Goal: Task Accomplishment & Management: Manage account settings

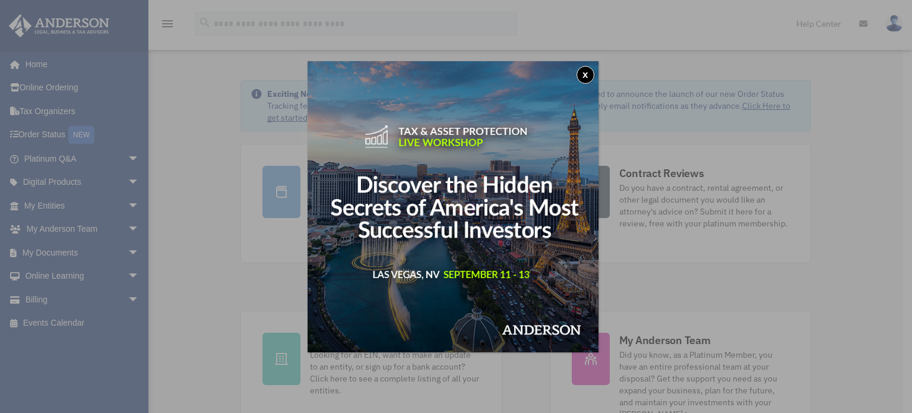
click at [589, 71] on button "x" at bounding box center [585, 75] width 18 height 18
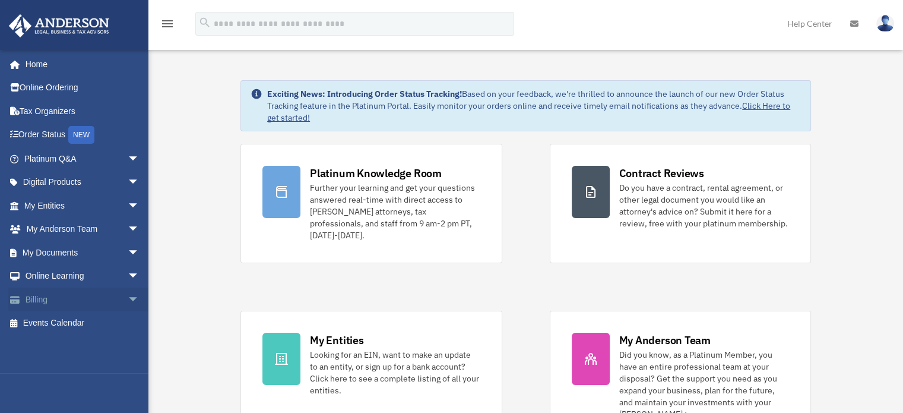
click at [34, 297] on link "Billing arrow_drop_down" at bounding box center [82, 299] width 149 height 24
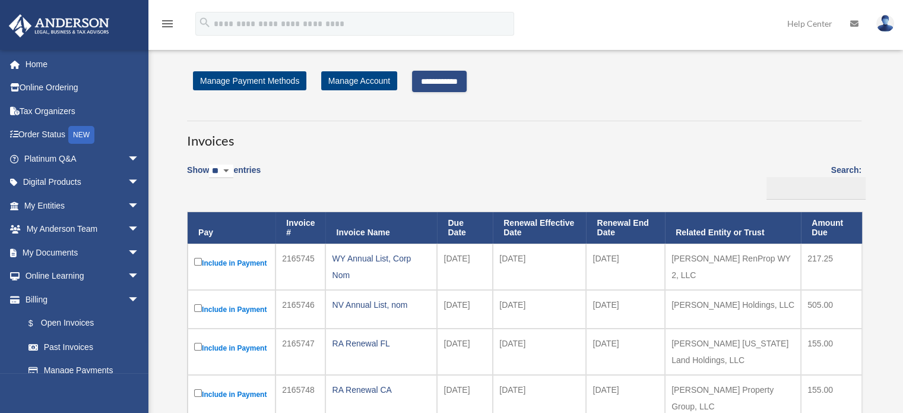
click at [449, 79] on input "**********" at bounding box center [439, 81] width 55 height 21
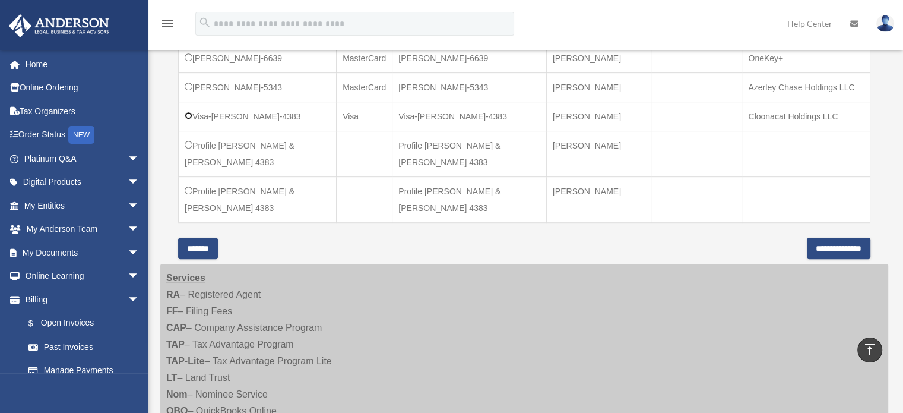
scroll to position [584, 0]
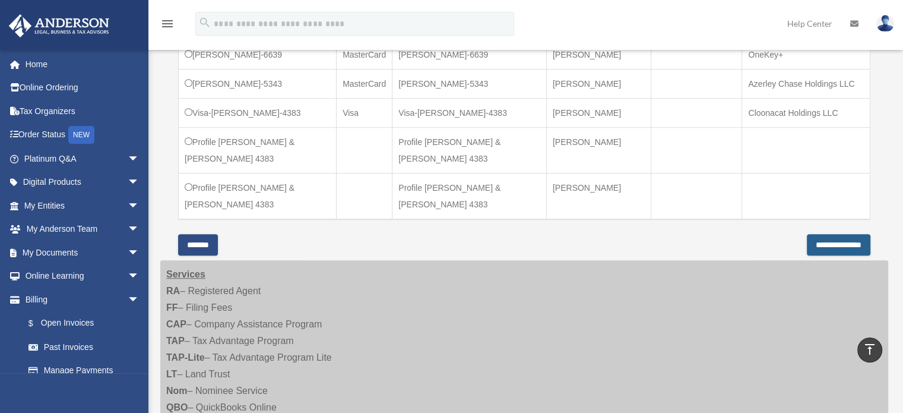
click at [819, 240] on input "**********" at bounding box center [839, 244] width 64 height 21
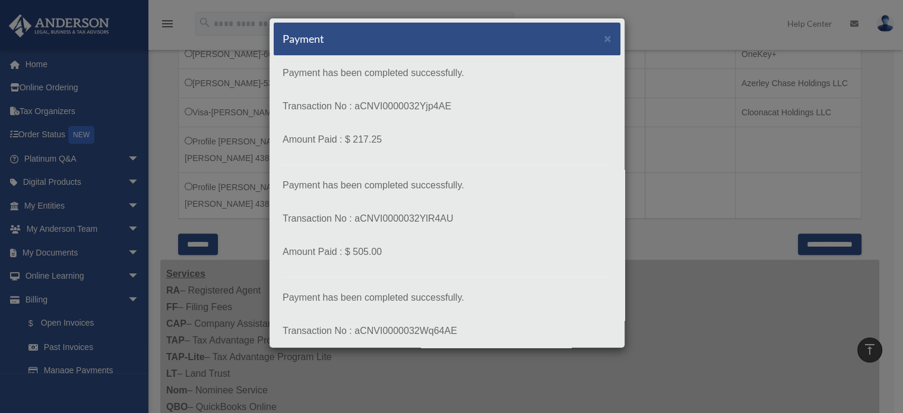
scroll to position [223, 0]
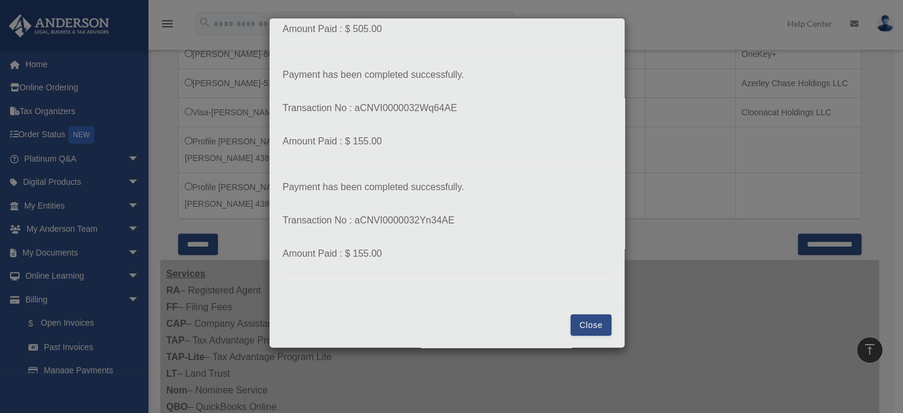
click at [578, 327] on button "Close" at bounding box center [590, 324] width 41 height 21
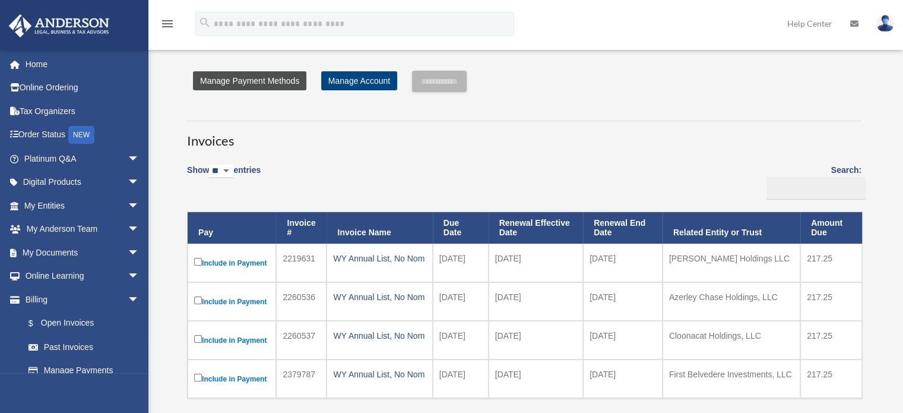
click at [249, 76] on link "Manage Payment Methods" at bounding box center [249, 80] width 113 height 19
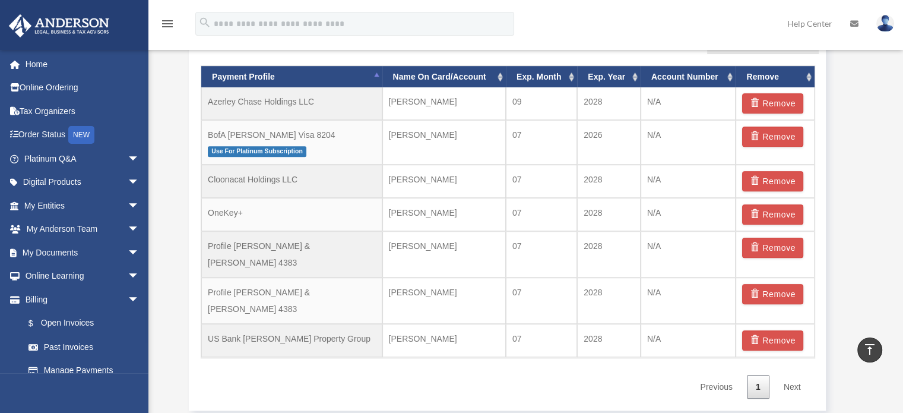
scroll to position [797, 0]
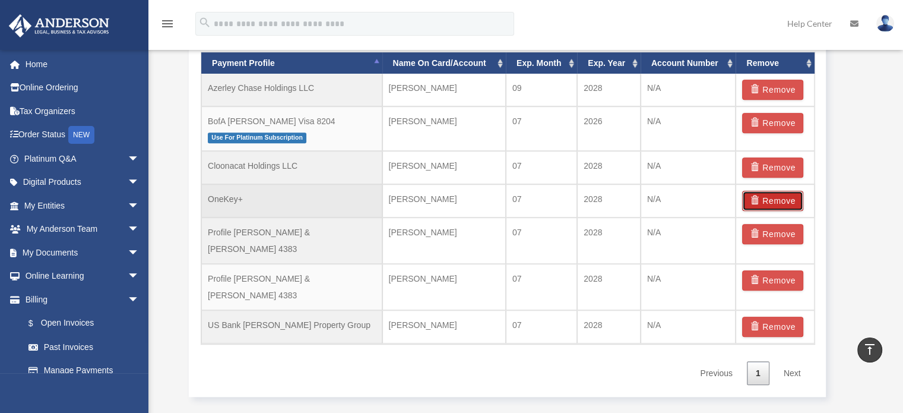
click at [774, 195] on button "Remove" at bounding box center [772, 201] width 61 height 20
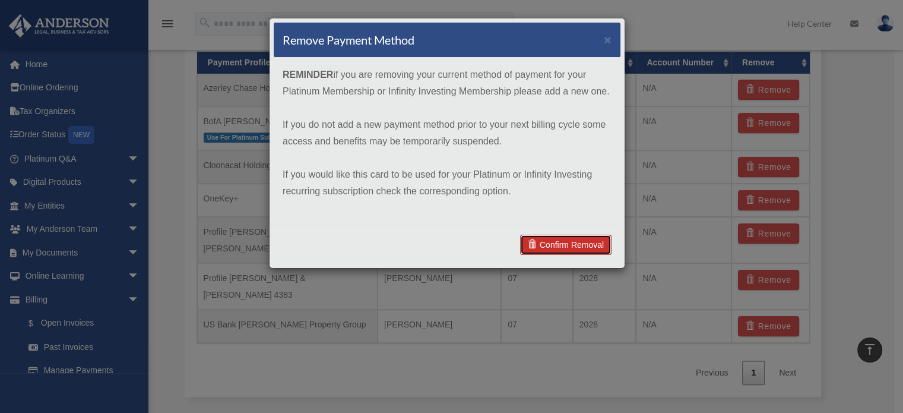
click at [570, 245] on link "Confirm Removal" at bounding box center [565, 244] width 91 height 20
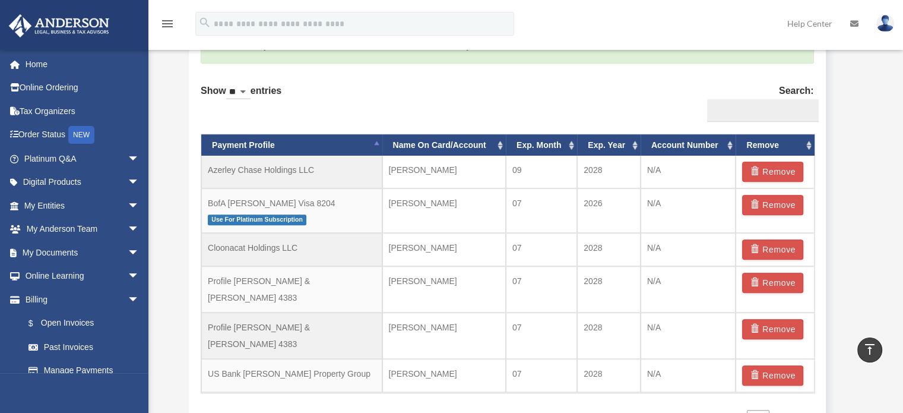
scroll to position [753, 0]
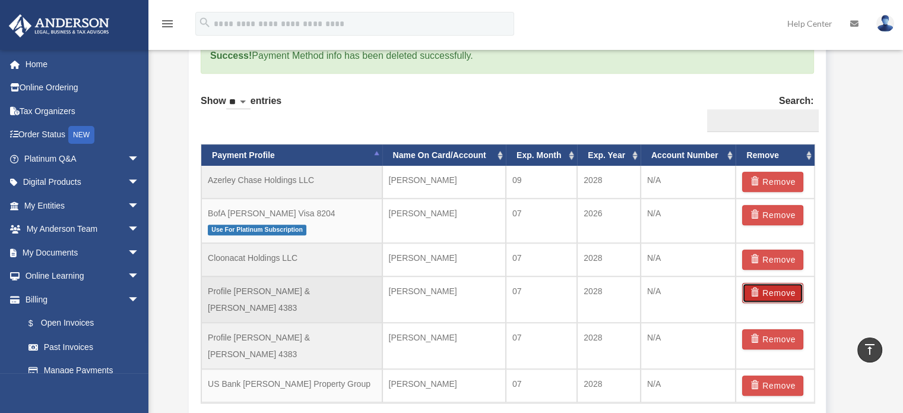
click at [764, 288] on button "Remove" at bounding box center [772, 293] width 61 height 20
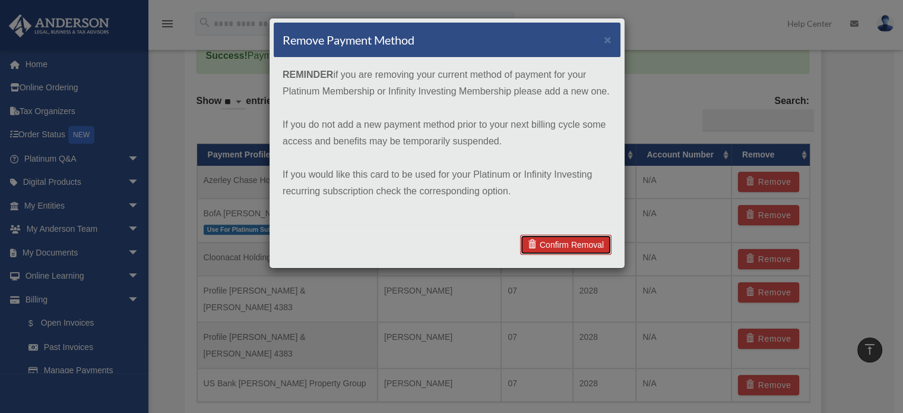
click at [578, 239] on link "Confirm Removal" at bounding box center [565, 244] width 91 height 20
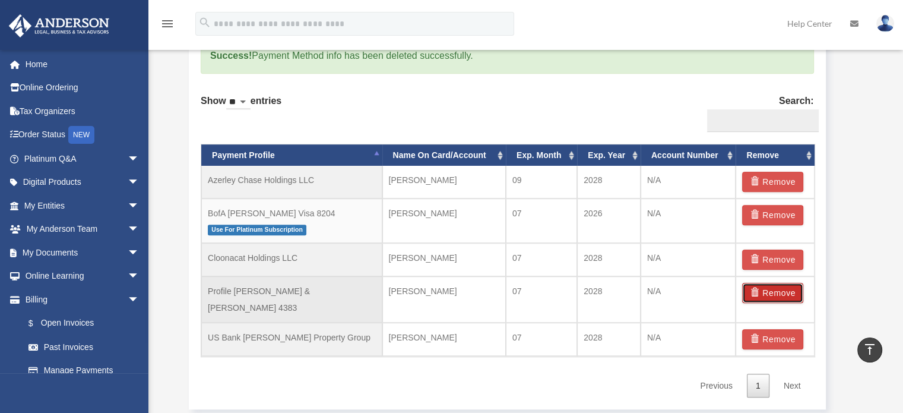
click at [775, 287] on button "Remove" at bounding box center [772, 293] width 61 height 20
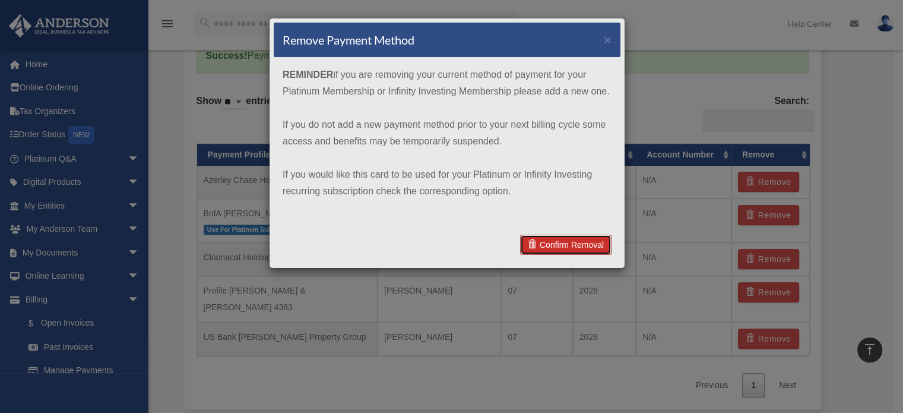
click at [575, 241] on link "Confirm Removal" at bounding box center [565, 244] width 91 height 20
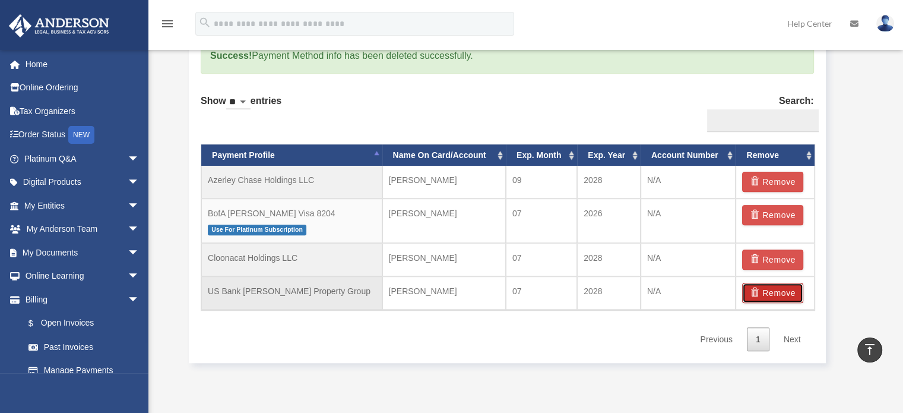
click at [769, 293] on button "Remove" at bounding box center [772, 293] width 61 height 20
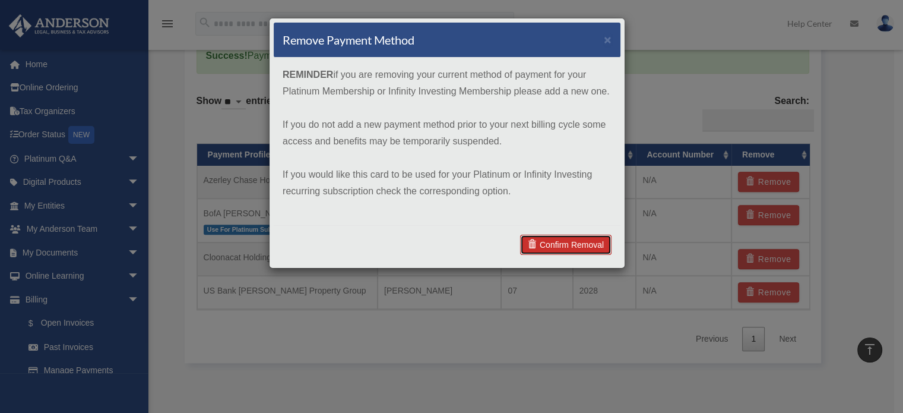
click at [570, 245] on link "Confirm Removal" at bounding box center [565, 244] width 91 height 20
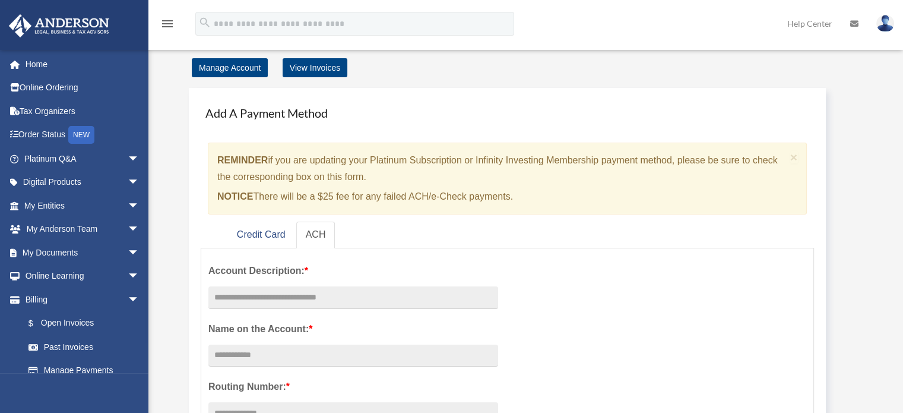
scroll to position [0, 0]
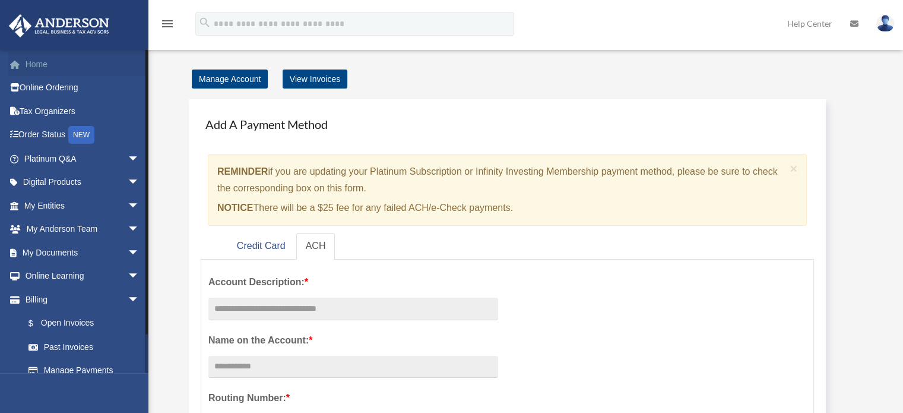
click at [34, 68] on link "Home" at bounding box center [82, 64] width 149 height 24
